Goal: Information Seeking & Learning: Check status

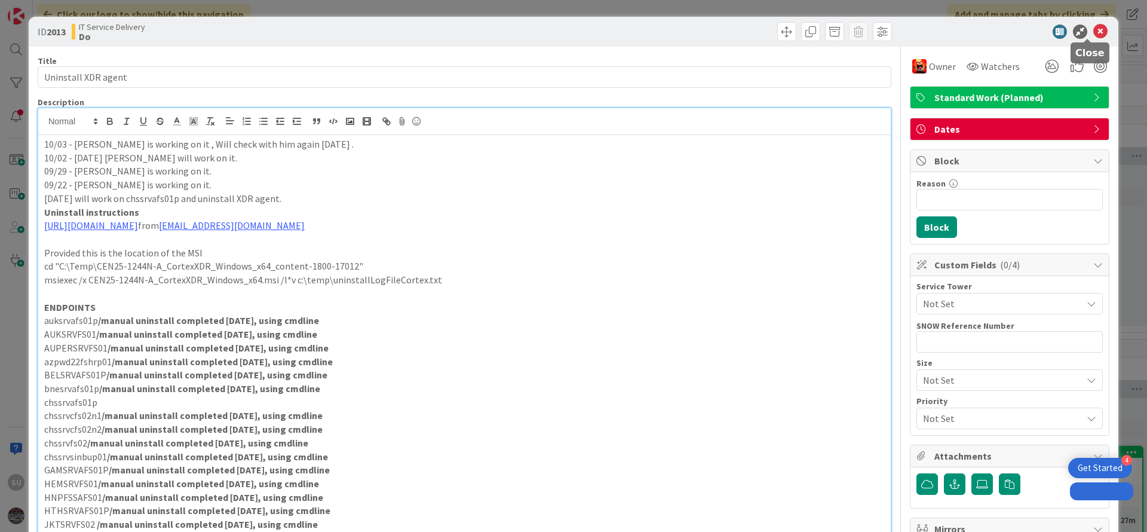
click at [1093, 29] on icon at bounding box center [1100, 31] width 14 height 14
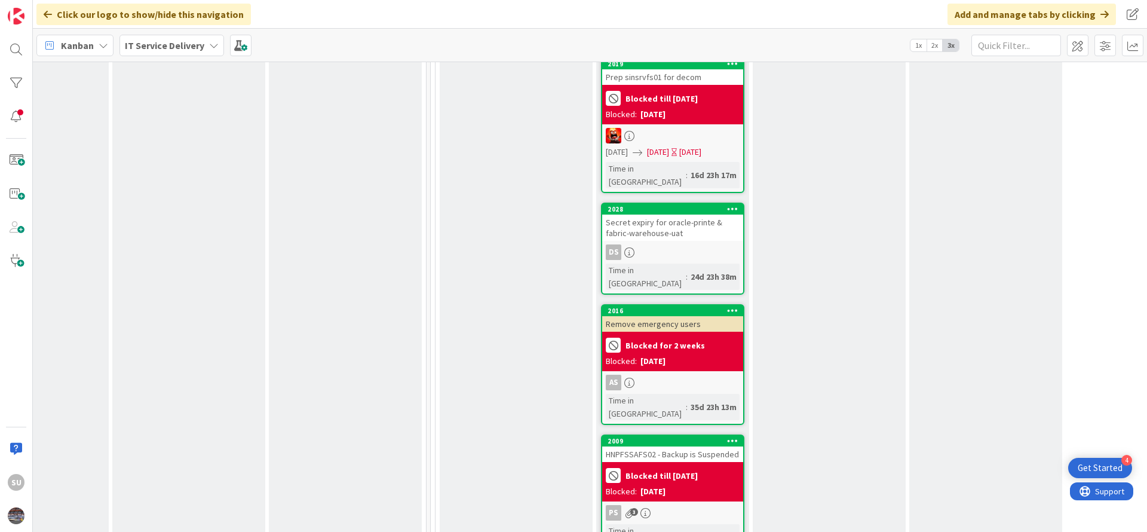
click at [682, 434] on div "2009 HNPFSSAFS02 - Backup is Suspended Blocked till [DATE] Blocked: [DATE] PS 3…" at bounding box center [672, 494] width 143 height 121
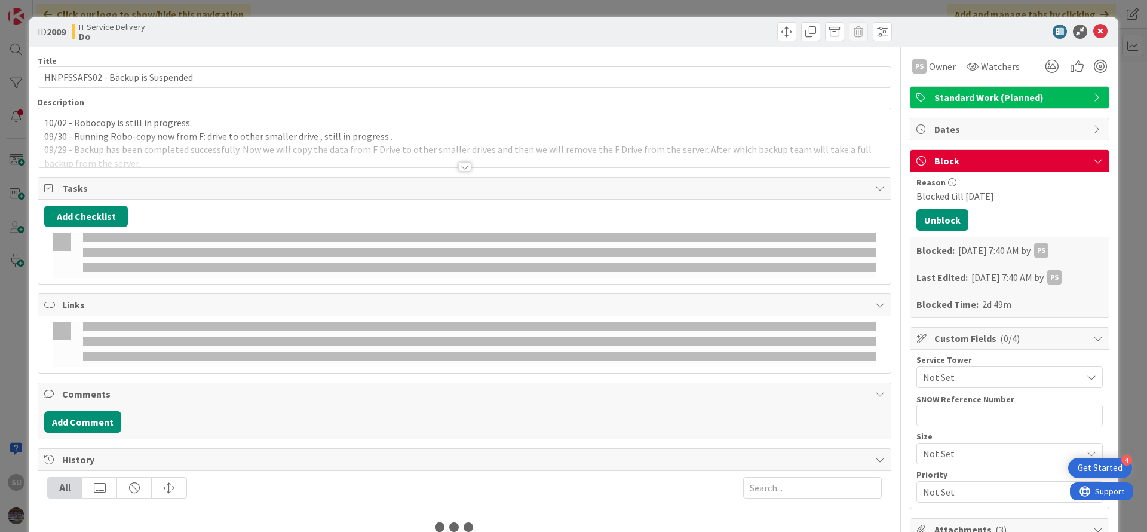
click at [463, 168] on div at bounding box center [464, 167] width 13 height 10
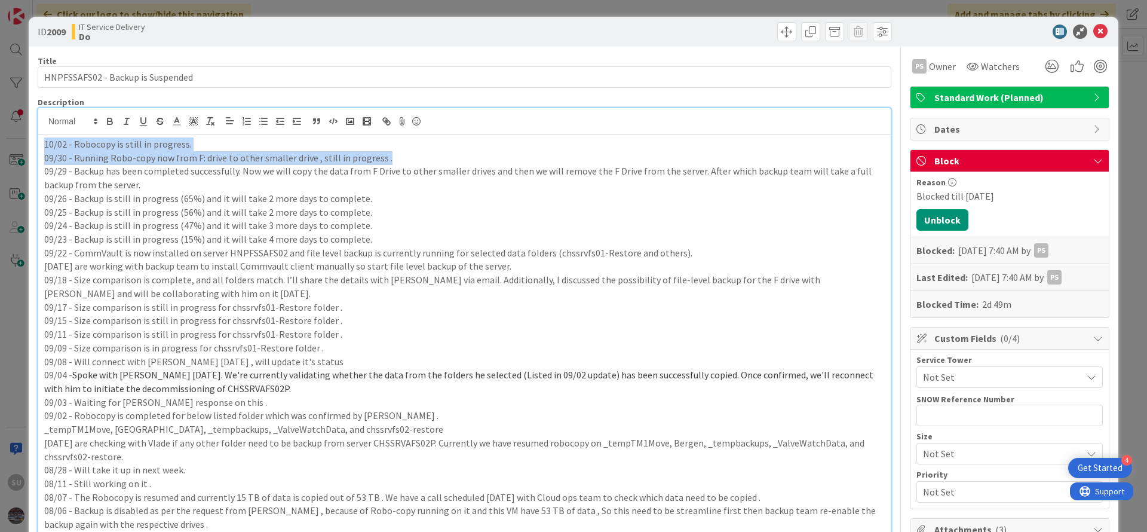
drag, startPoint x: 387, startPoint y: 158, endPoint x: 0, endPoint y: 130, distance: 387.5
click at [0, 131] on div "ID 2009 IT Service Delivery Do Title 33 / 128 HNPFSSAFS02 - Backup is Suspended…" at bounding box center [573, 266] width 1147 height 532
copy div "10/02 - Robocopy is still in progress. 09/30 - Running Robo-copy now from F: dr…"
